Goal: Book appointment/travel/reservation

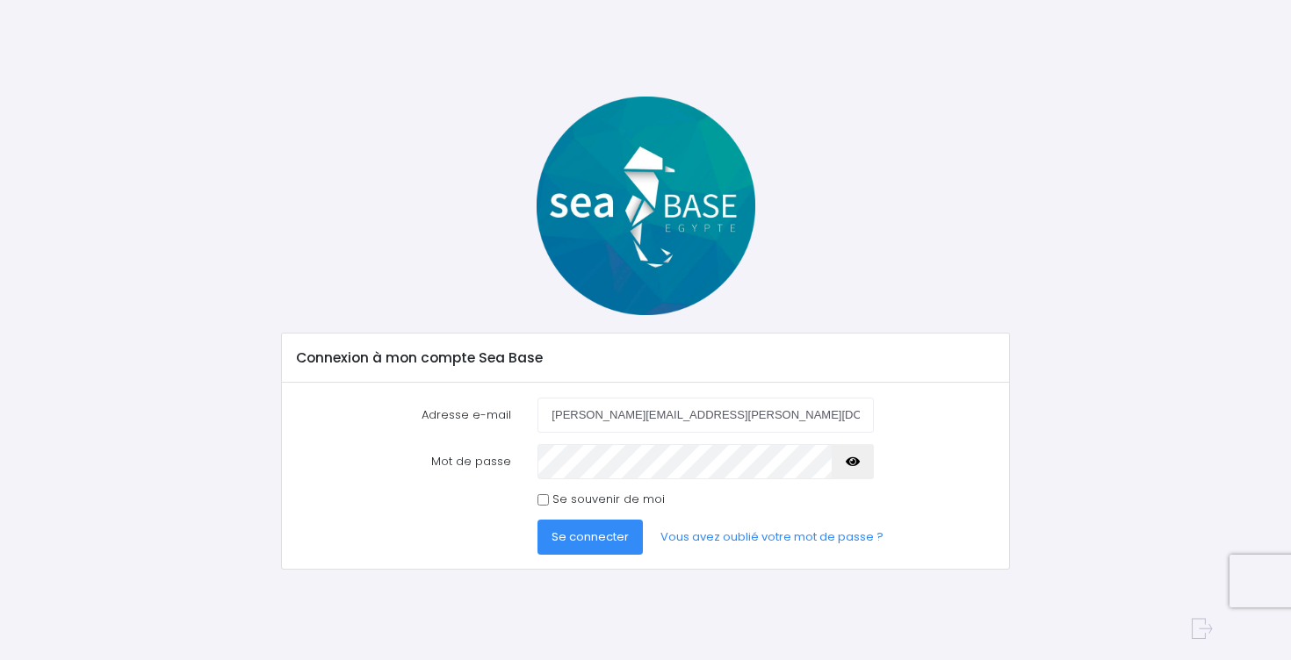
type input "[PERSON_NAME][EMAIL_ADDRESS][PERSON_NAME][DOMAIN_NAME]"
click at [585, 530] on span "Se connecter" at bounding box center [589, 537] width 77 height 17
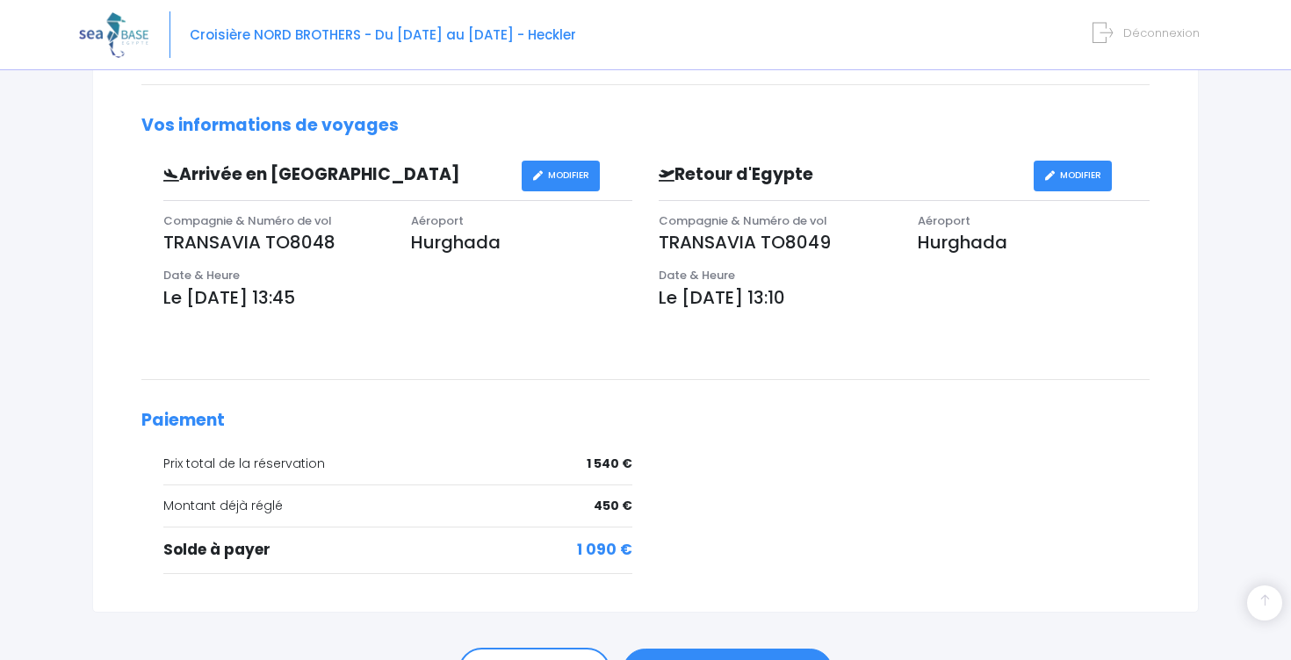
scroll to position [575, 0]
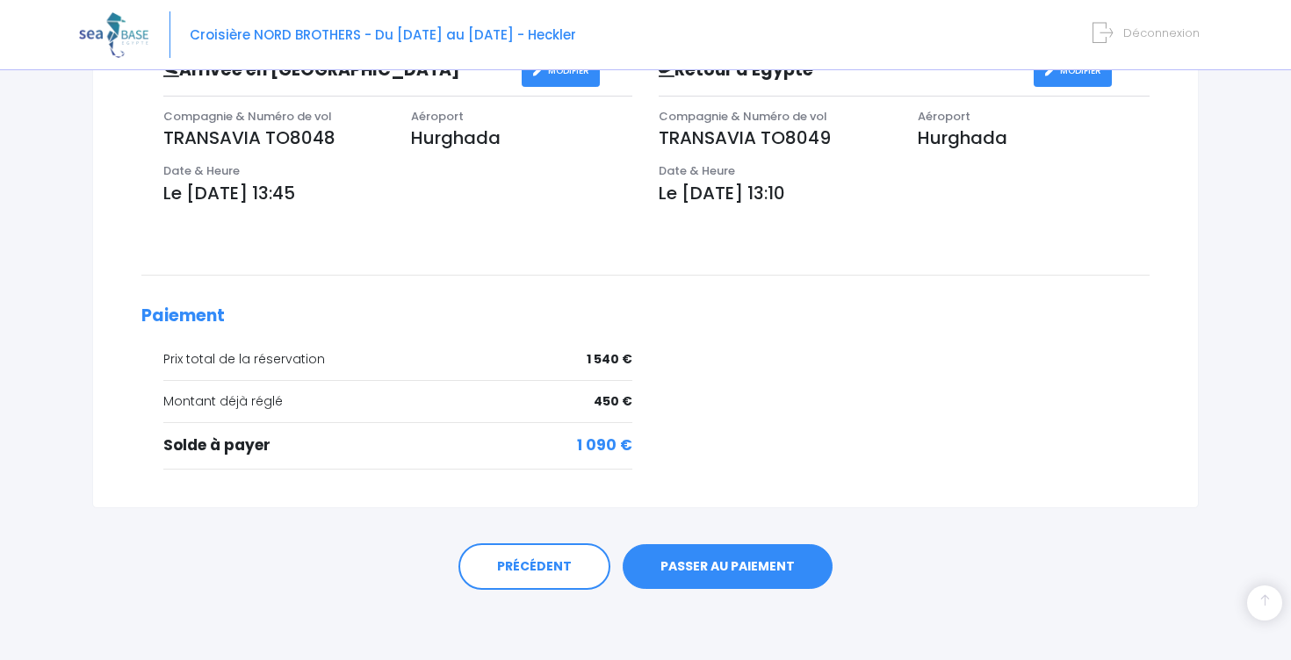
click at [745, 560] on link "PASSER AU PAIEMENT" at bounding box center [727, 567] width 210 height 46
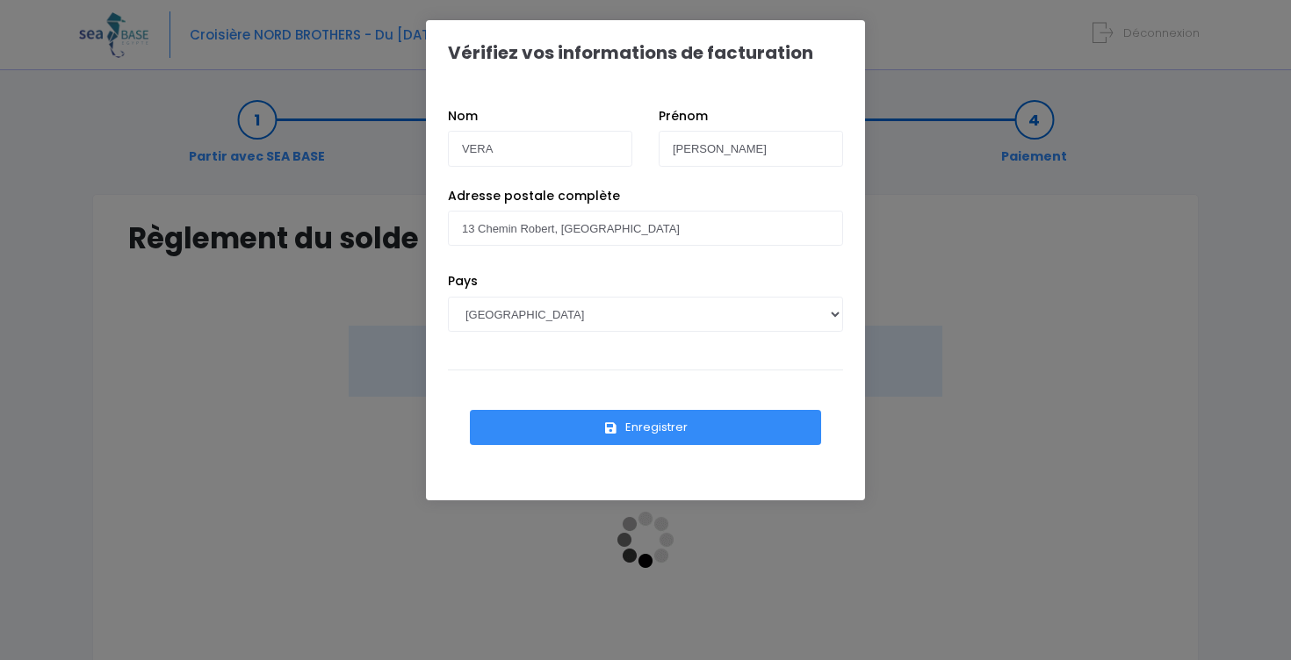
click at [701, 431] on button "Enregistrer" at bounding box center [645, 427] width 351 height 35
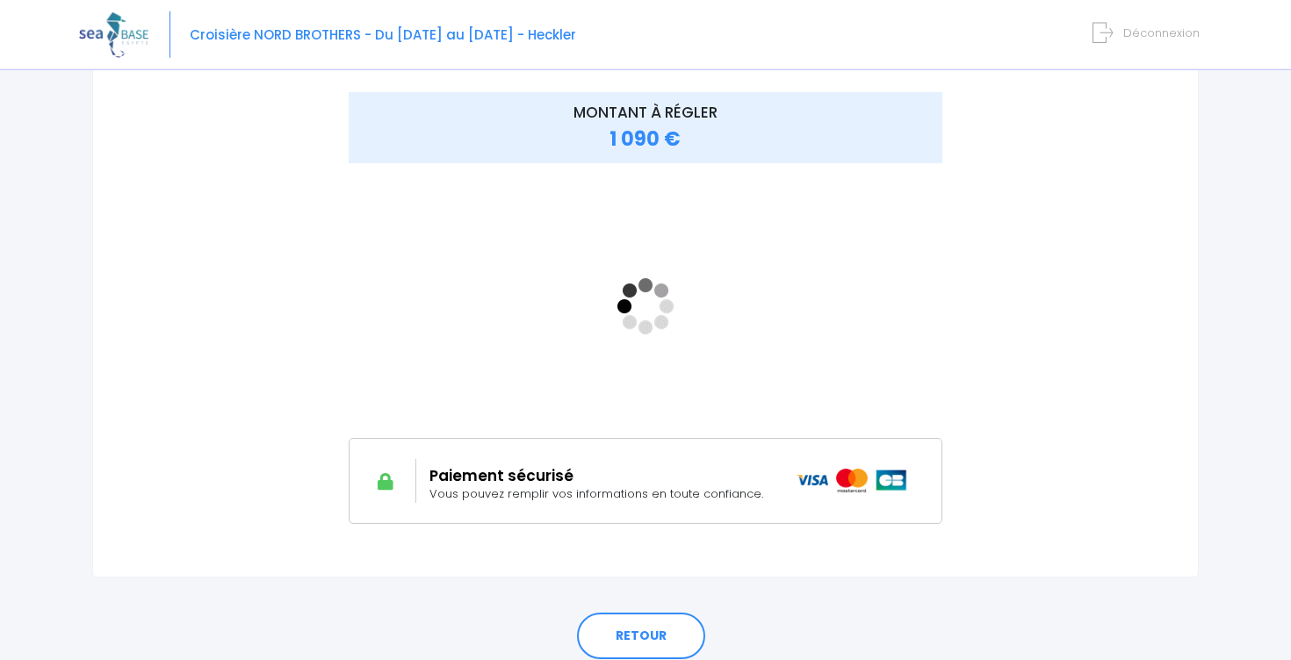
scroll to position [241, 0]
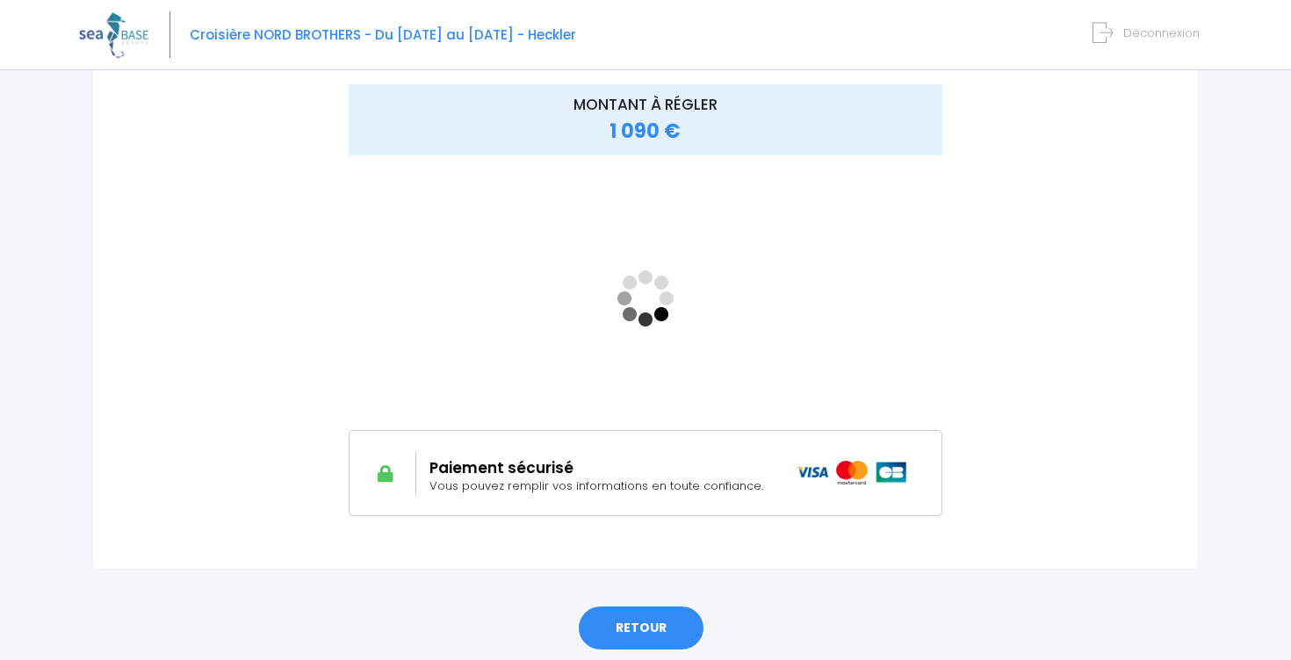
click at [658, 622] on link "RETOUR" at bounding box center [641, 628] width 128 height 47
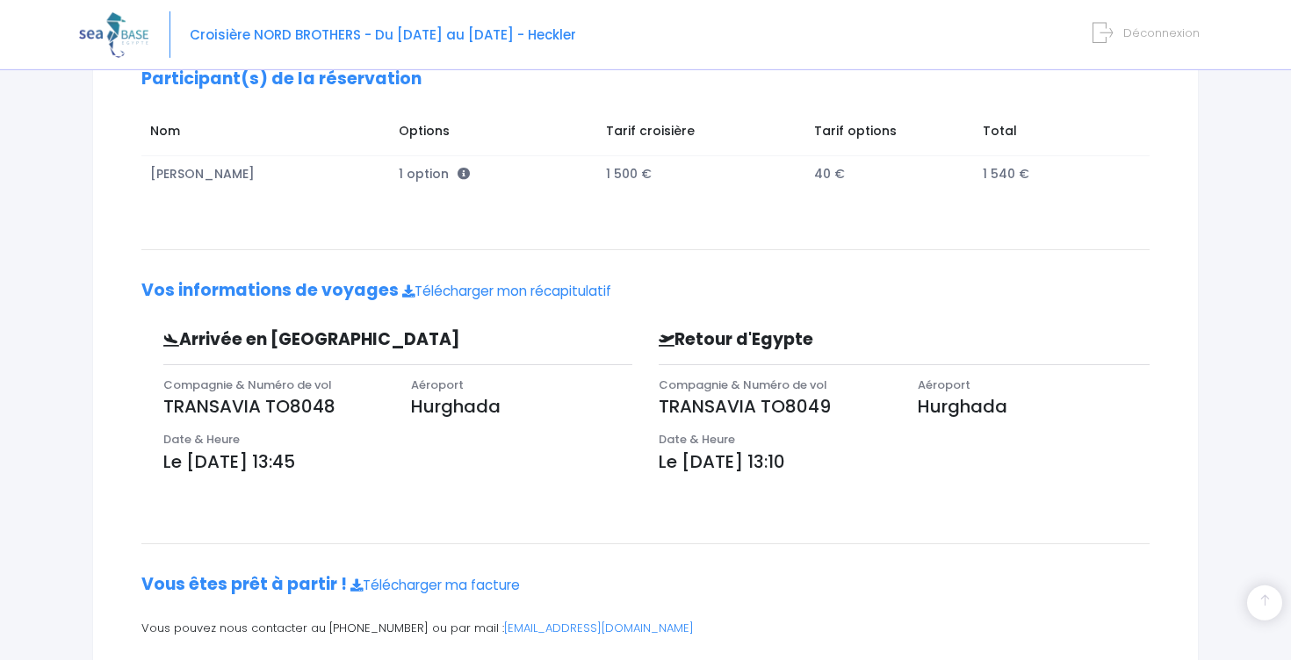
scroll to position [291, 0]
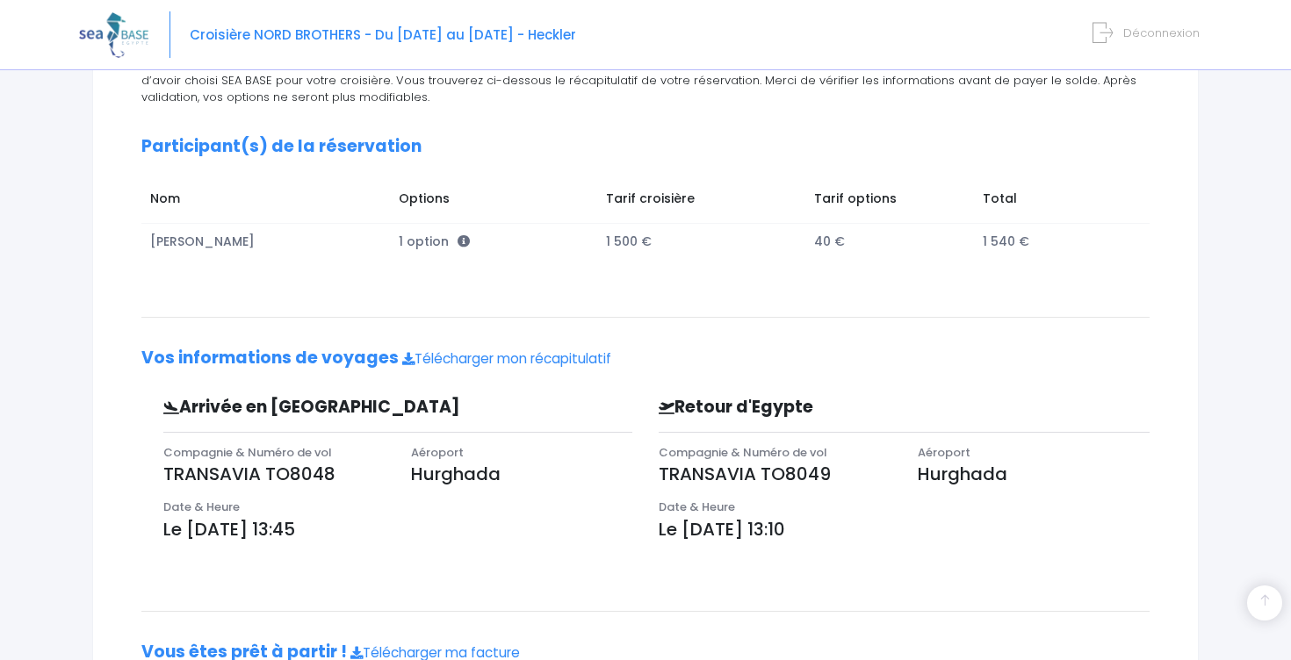
scroll to position [354, 0]
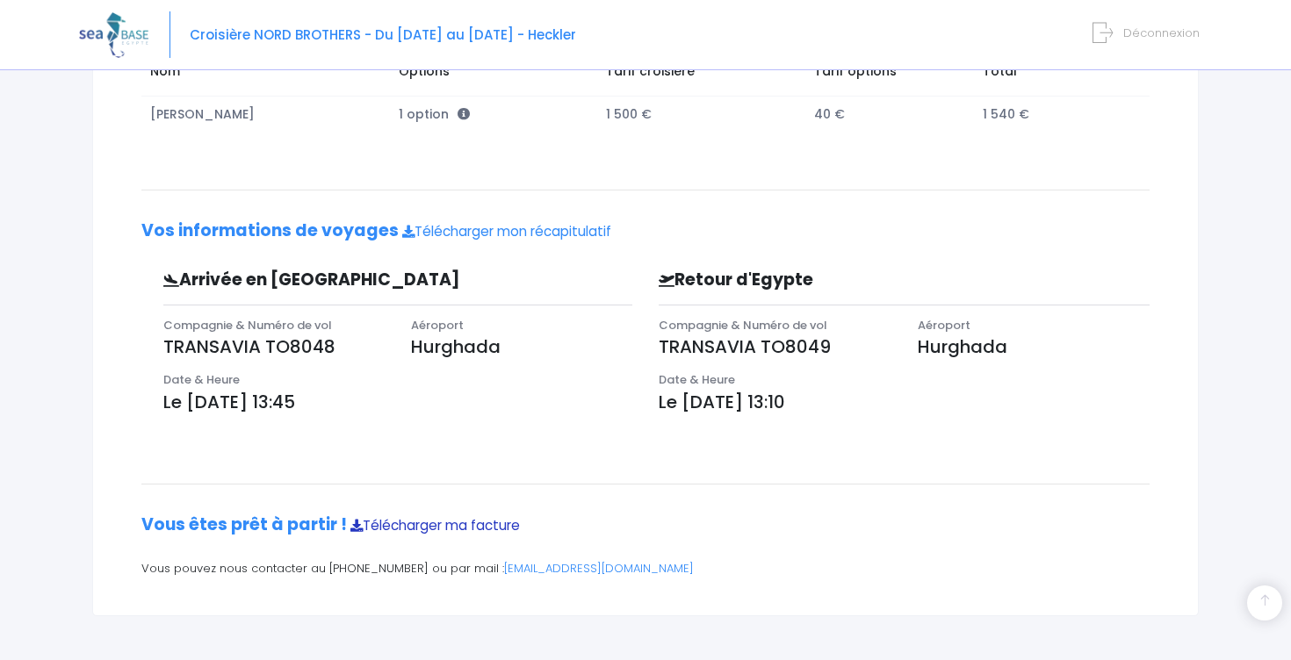
click at [407, 520] on link "Télécharger ma facture" at bounding box center [434, 525] width 169 height 18
